Goal: Complete application form

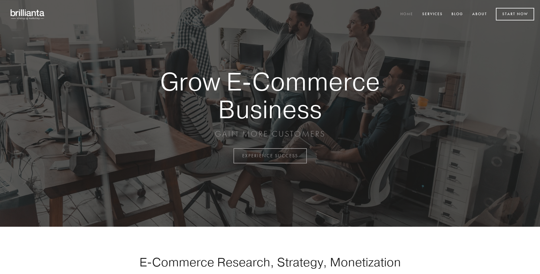
scroll to position [1531, 0]
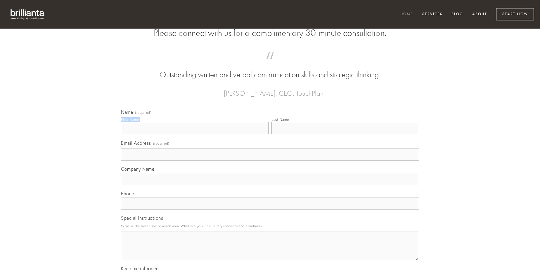
type input "[PERSON_NAME]"
click at [345, 134] on input "Last Name" at bounding box center [345, 128] width 148 height 12
type input "[PERSON_NAME]"
click at [270, 161] on input "Email Address (required)" at bounding box center [270, 155] width 298 height 12
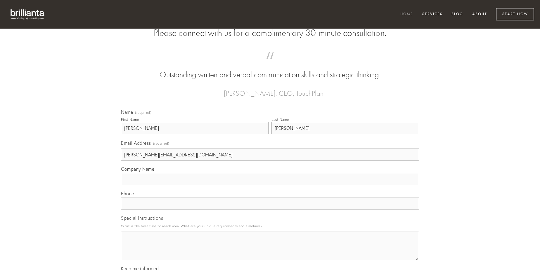
type input "[PERSON_NAME][EMAIL_ADDRESS][DOMAIN_NAME]"
click at [270, 185] on input "Company Name" at bounding box center [270, 179] width 298 height 12
type input "templum"
click at [270, 210] on input "text" at bounding box center [270, 204] width 298 height 12
click at [270, 251] on textarea "Special Instructions" at bounding box center [270, 245] width 298 height 29
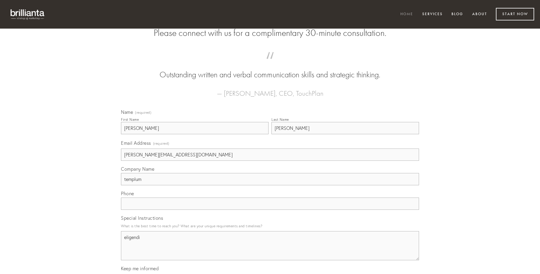
type textarea "eligendi"
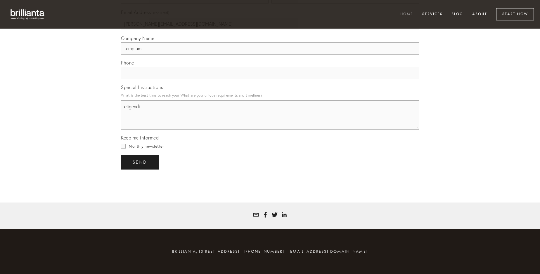
click at [140, 162] on span "send" at bounding box center [140, 162] width 14 height 5
